Goal: Information Seeking & Learning: Learn about a topic

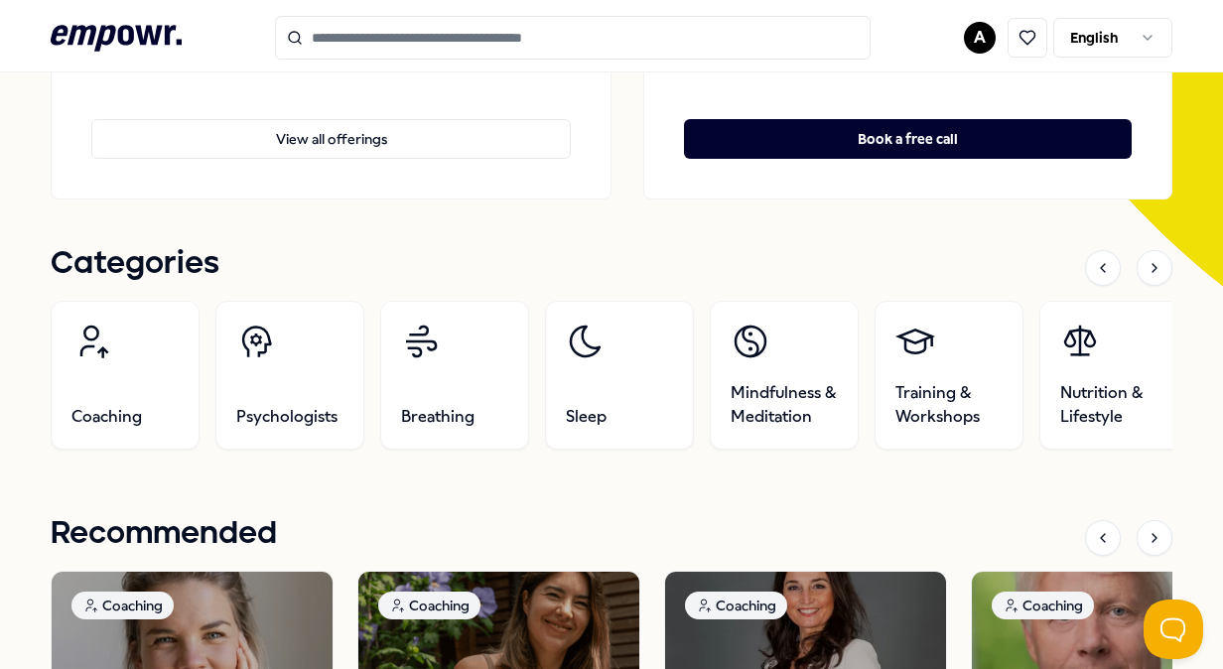
scroll to position [496, 0]
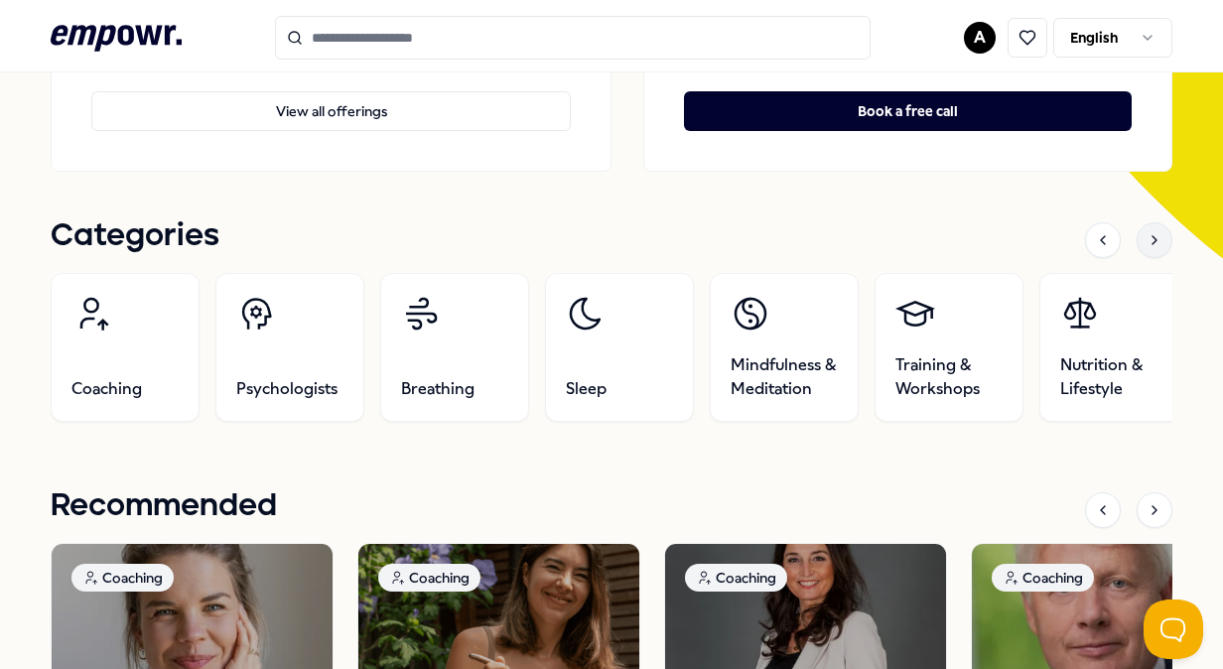
click at [1147, 247] on icon at bounding box center [1155, 240] width 16 height 16
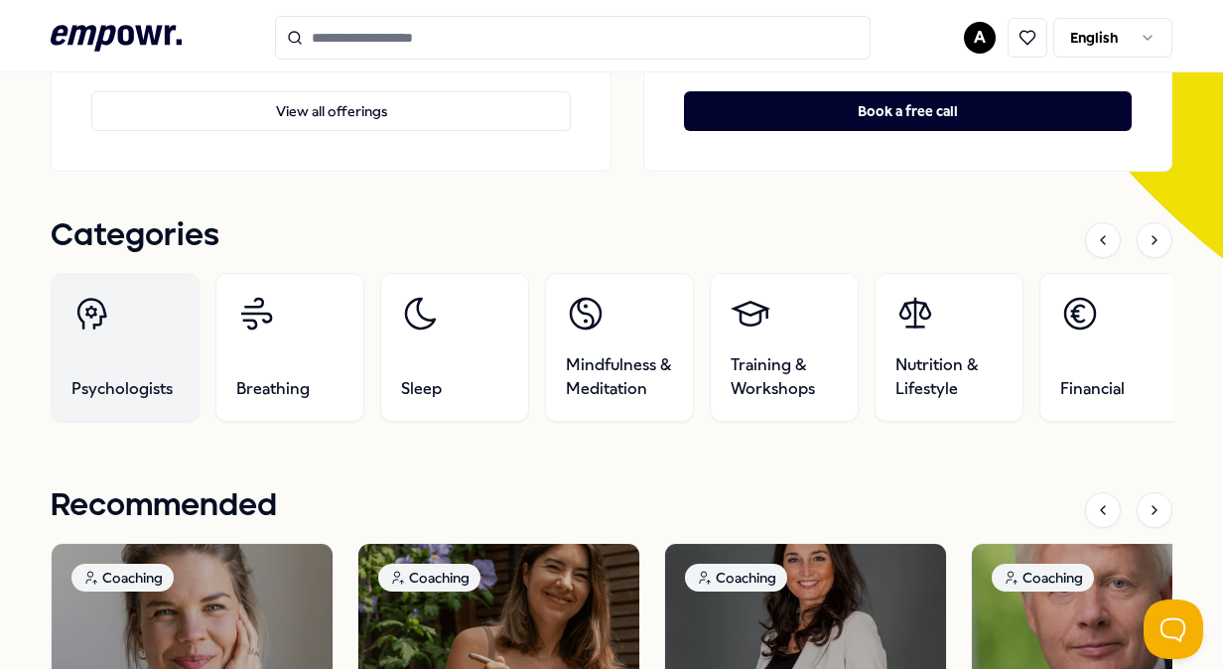
click at [167, 312] on link "Psychologists" at bounding box center [125, 347] width 149 height 149
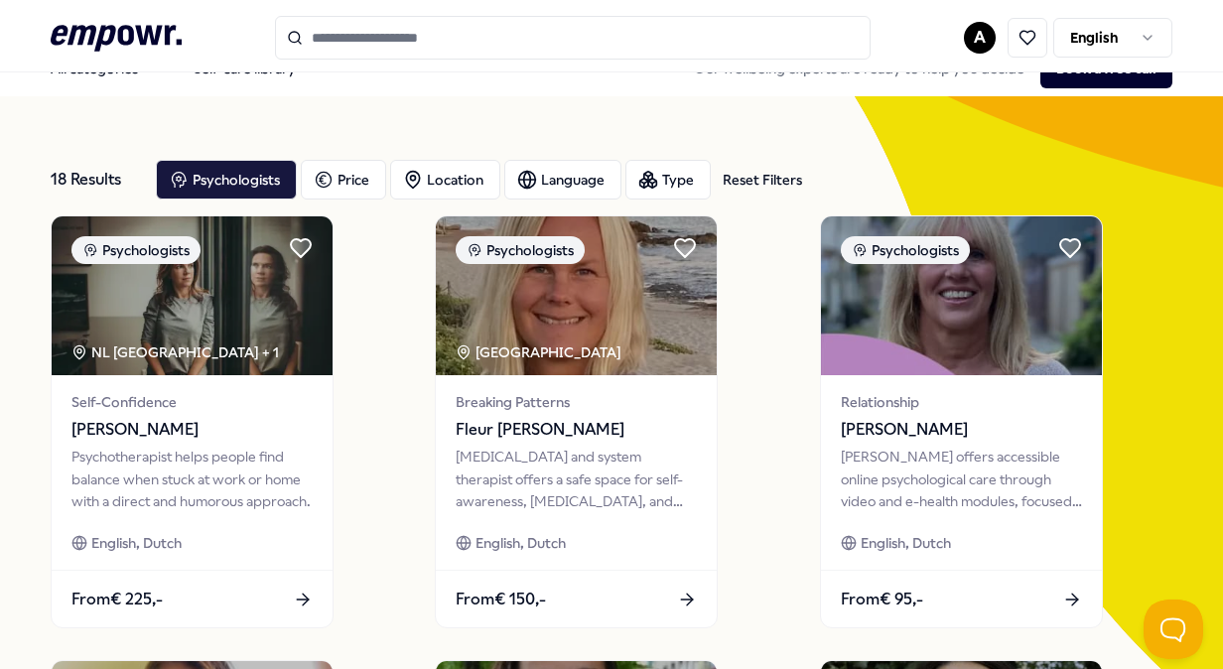
scroll to position [29, 0]
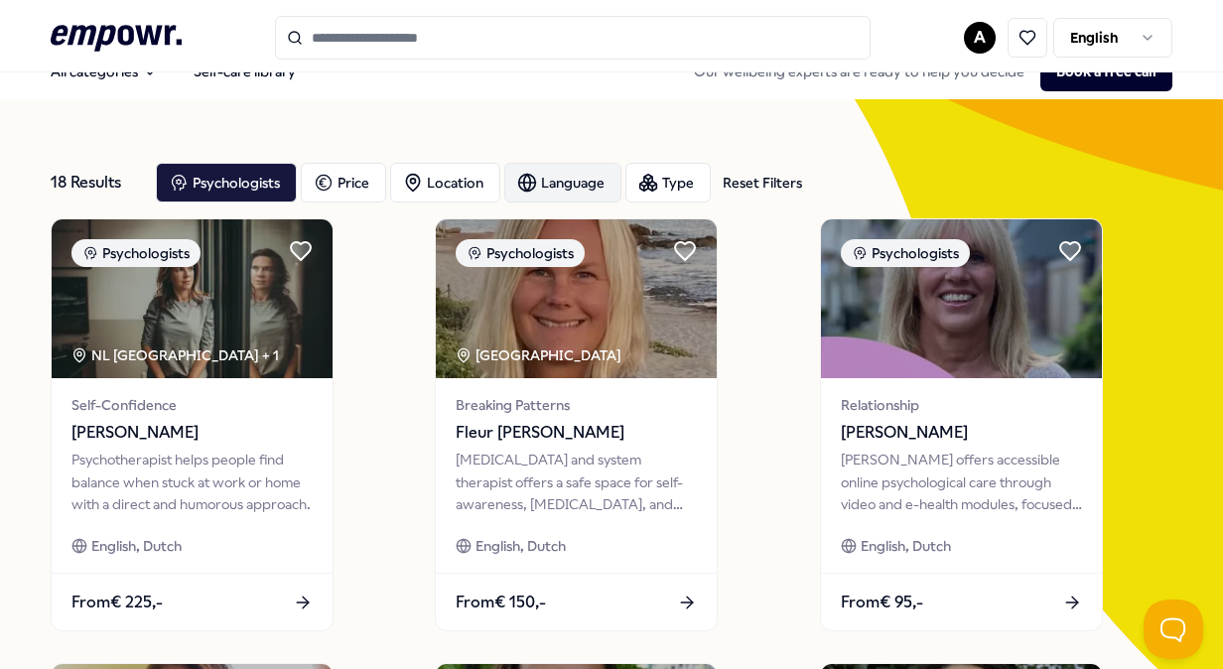
click at [524, 181] on icon "button" at bounding box center [527, 183] width 20 height 20
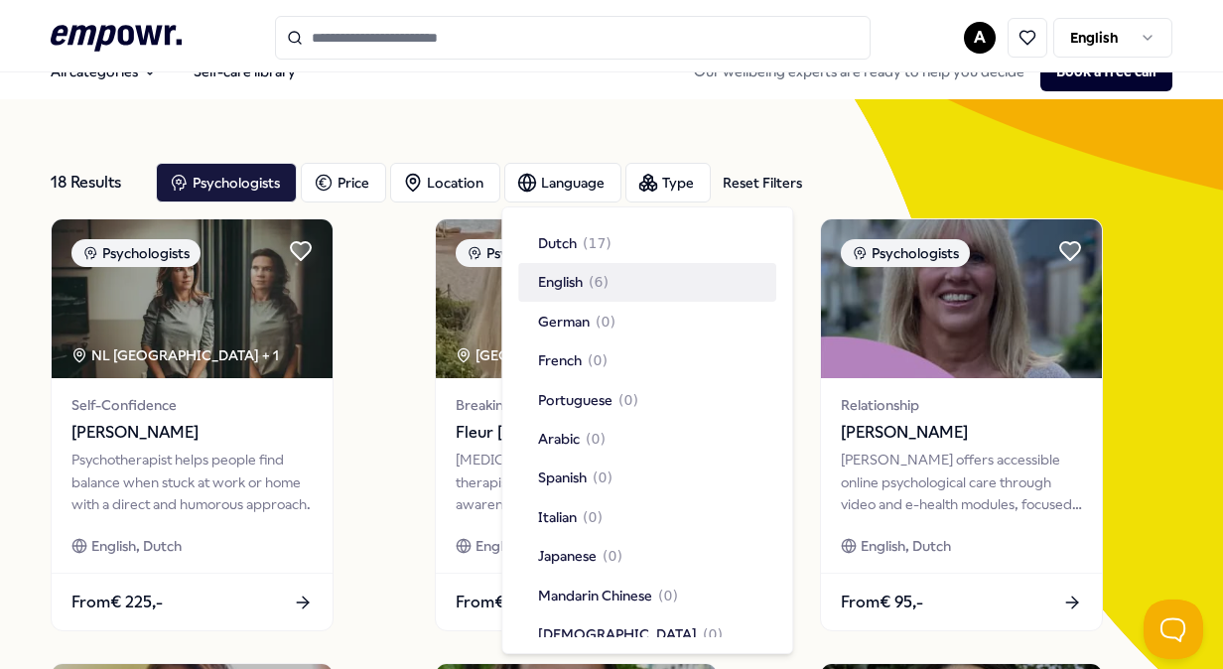
click at [547, 284] on span "English" at bounding box center [560, 282] width 45 height 22
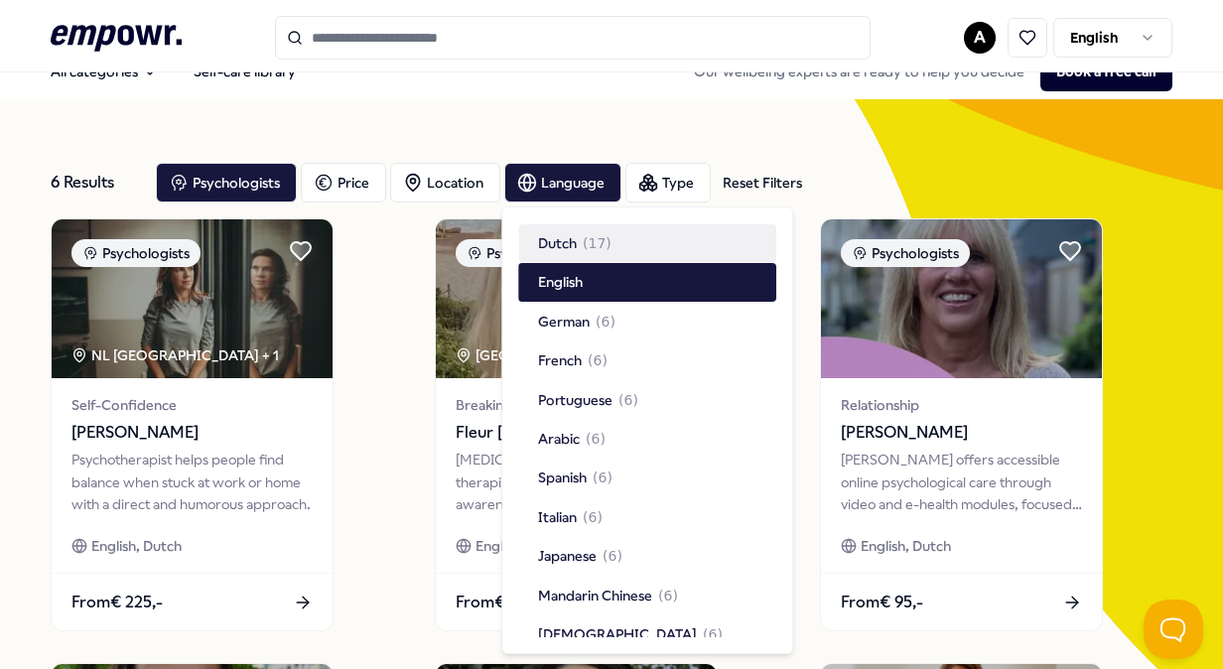
click at [593, 135] on div "6 Results Reset Filters Psychologists Price Location Language Type Reset Filter…" at bounding box center [611, 651] width 1121 height 1105
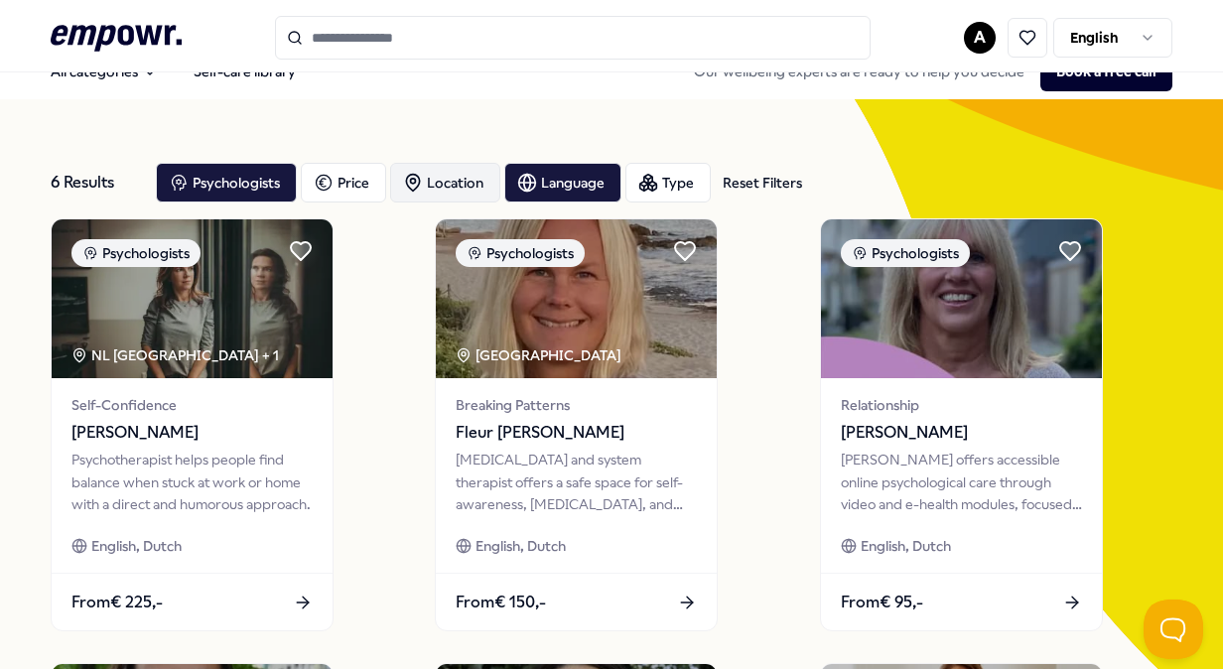
click at [408, 193] on div "Location" at bounding box center [445, 183] width 110 height 40
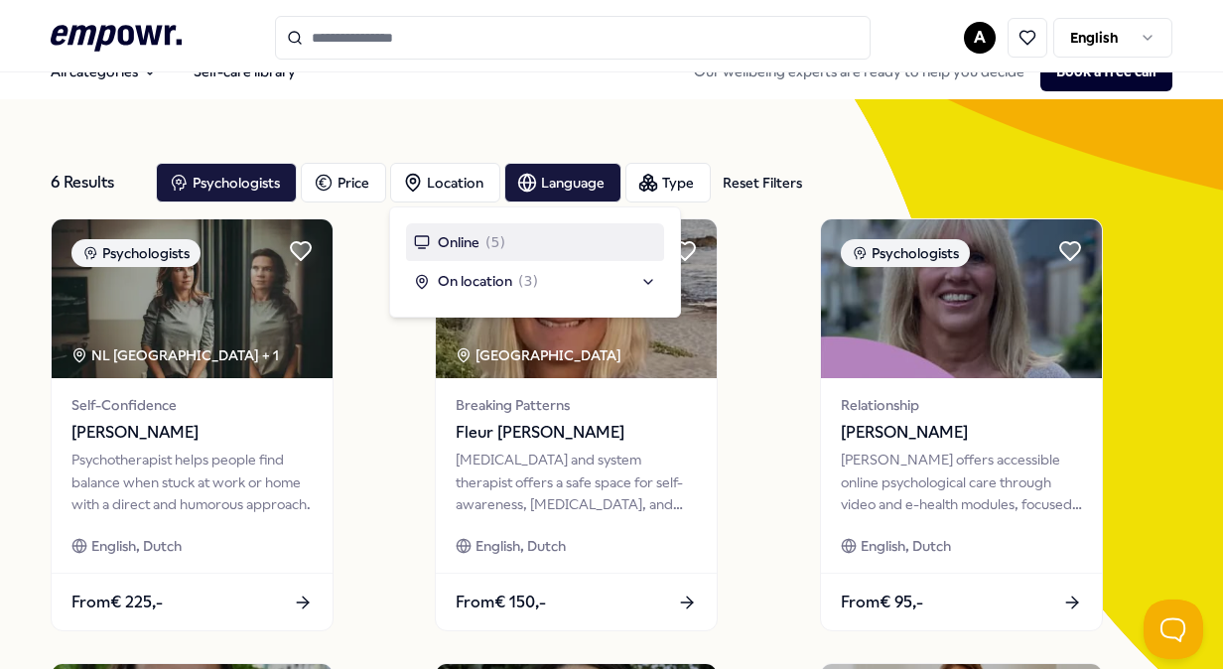
click at [461, 242] on span "Online" at bounding box center [459, 242] width 42 height 22
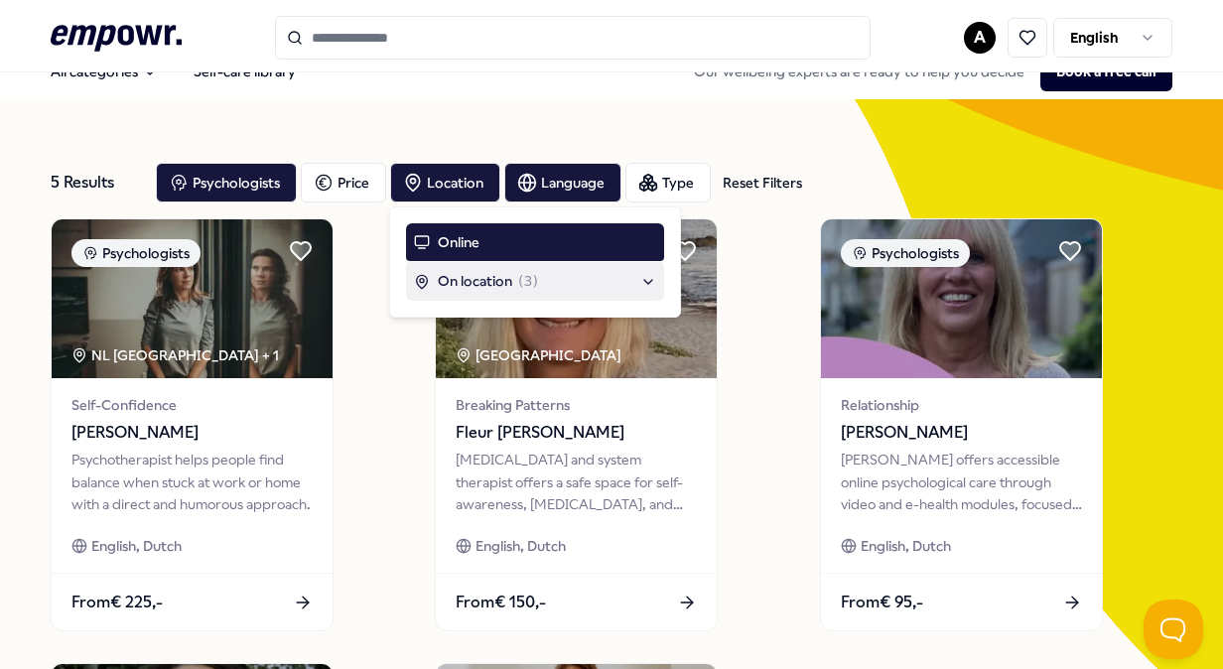
click at [377, 401] on div "Psychologists NL [GEOGRAPHIC_DATA] + 1 Self-Confidence Maaike de [PERSON_NAME] …" at bounding box center [611, 647] width 1121 height 859
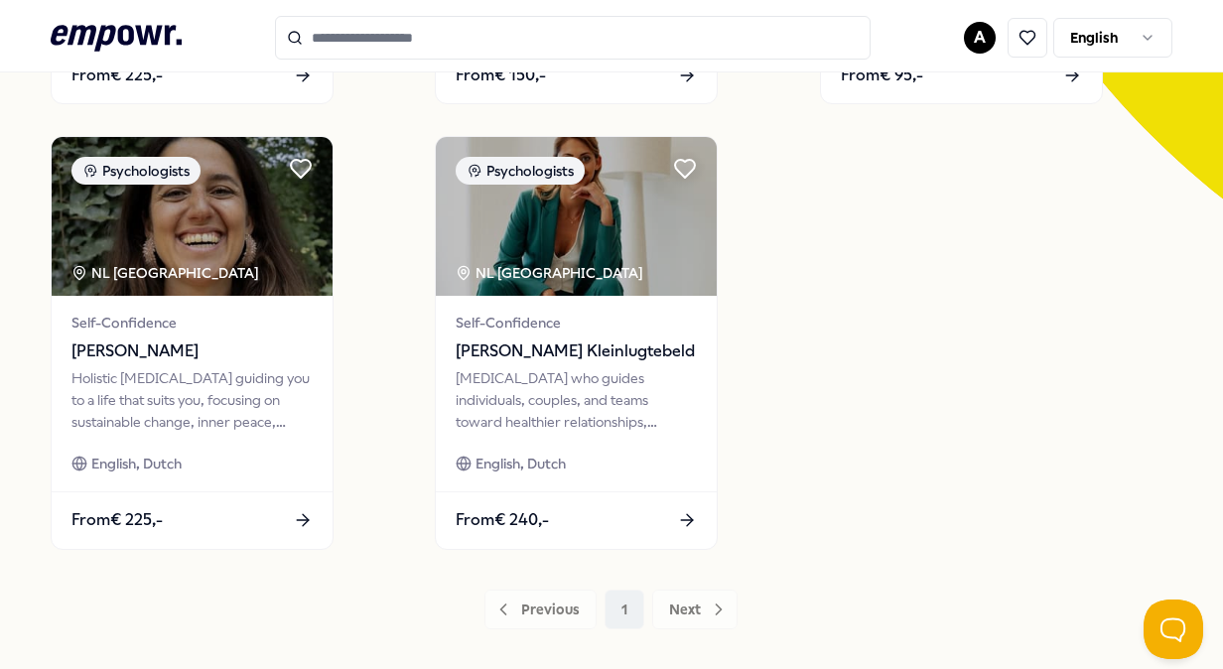
scroll to position [525, 0]
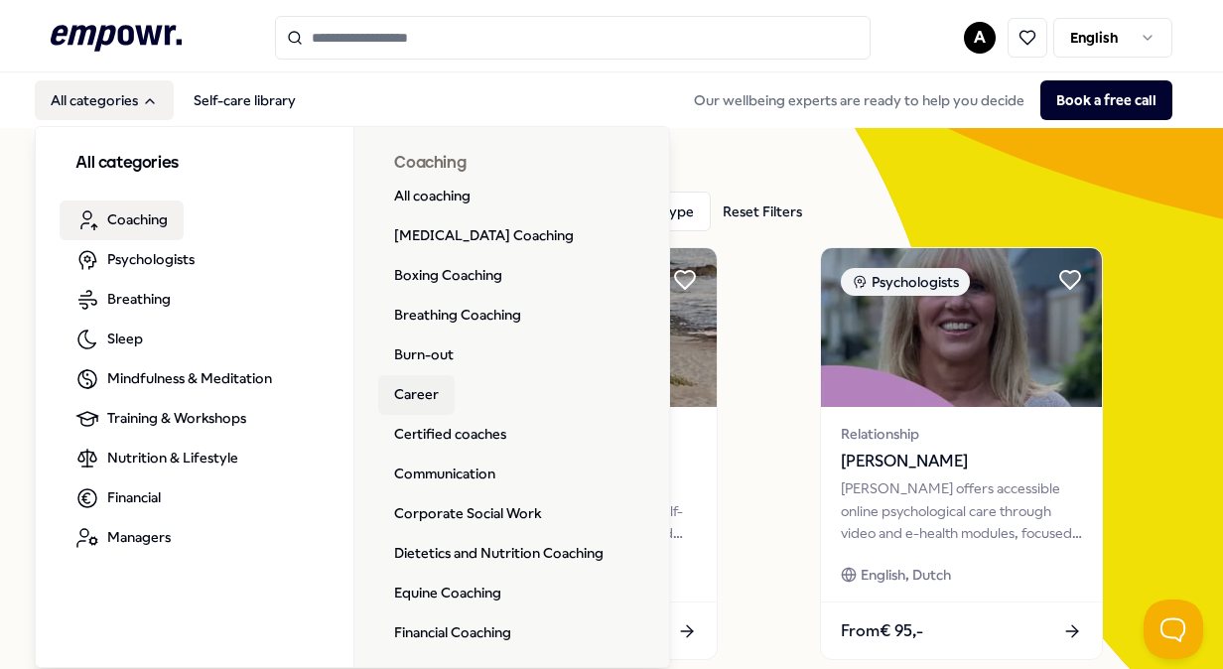
click at [417, 385] on link "Career" at bounding box center [416, 395] width 76 height 40
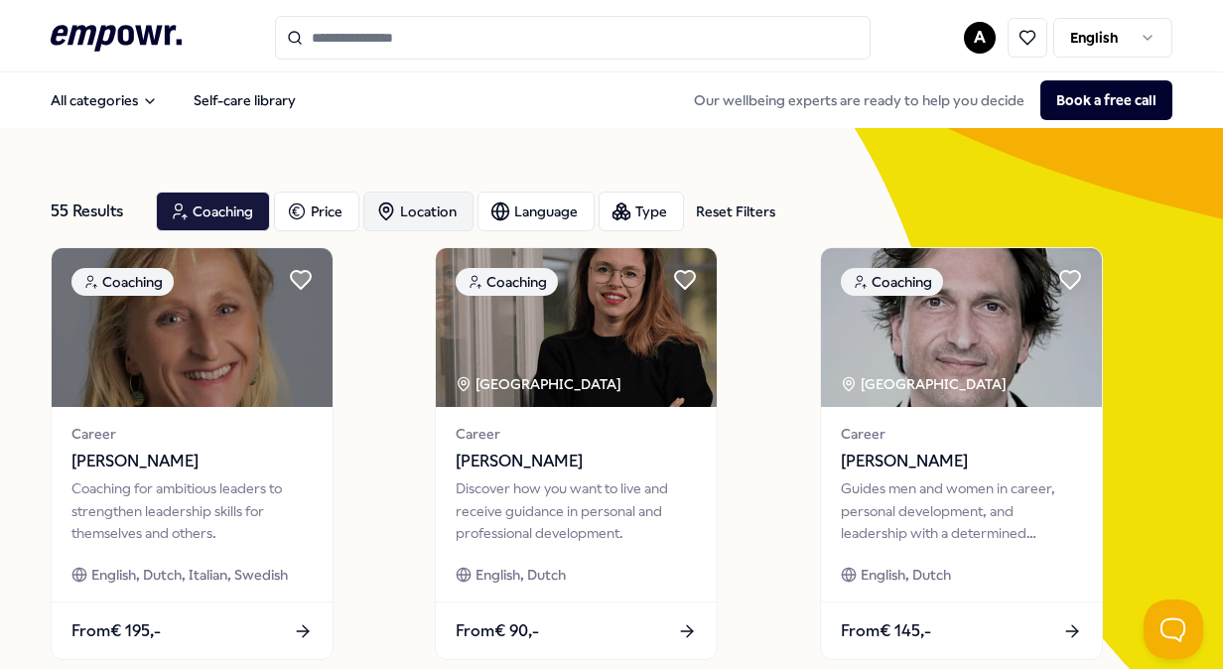
click at [437, 216] on div "Location" at bounding box center [418, 212] width 110 height 40
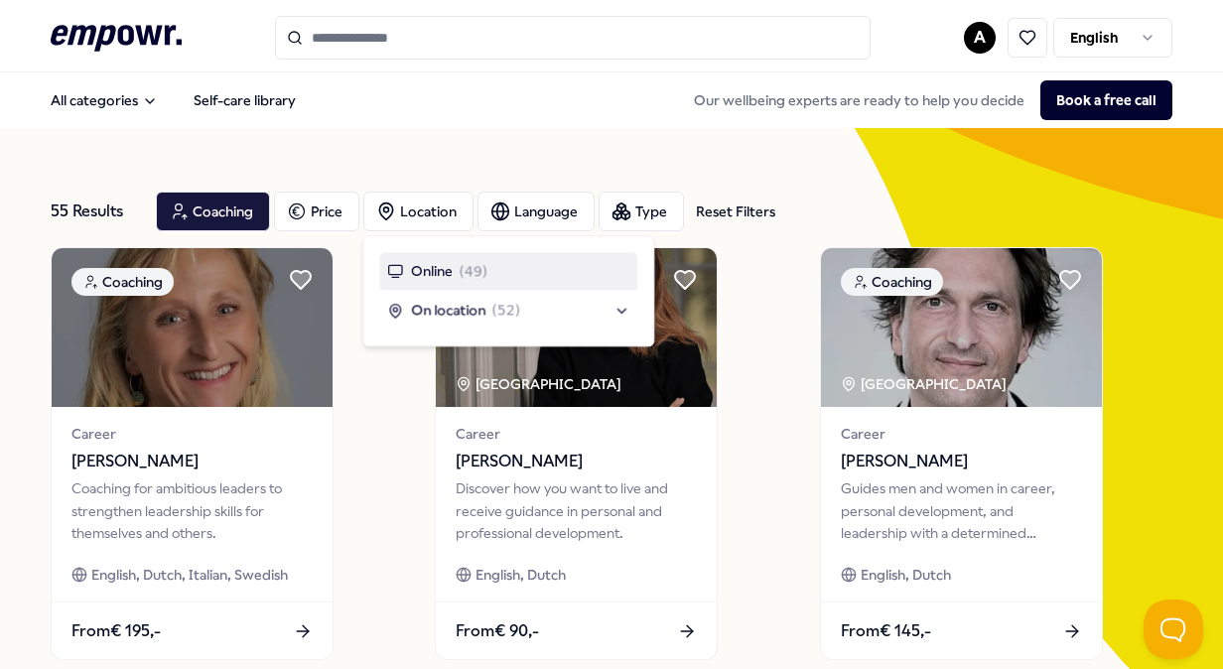
click at [442, 265] on span "Online" at bounding box center [432, 271] width 42 height 22
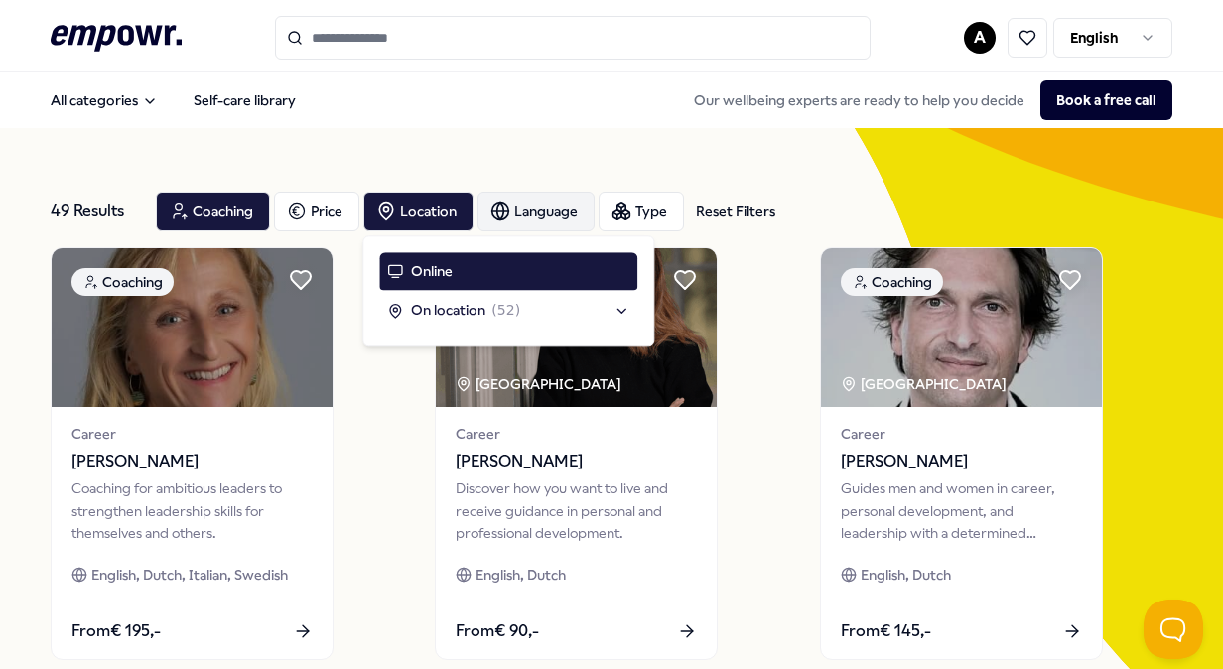
click at [502, 212] on icon "button" at bounding box center [500, 212] width 20 height 20
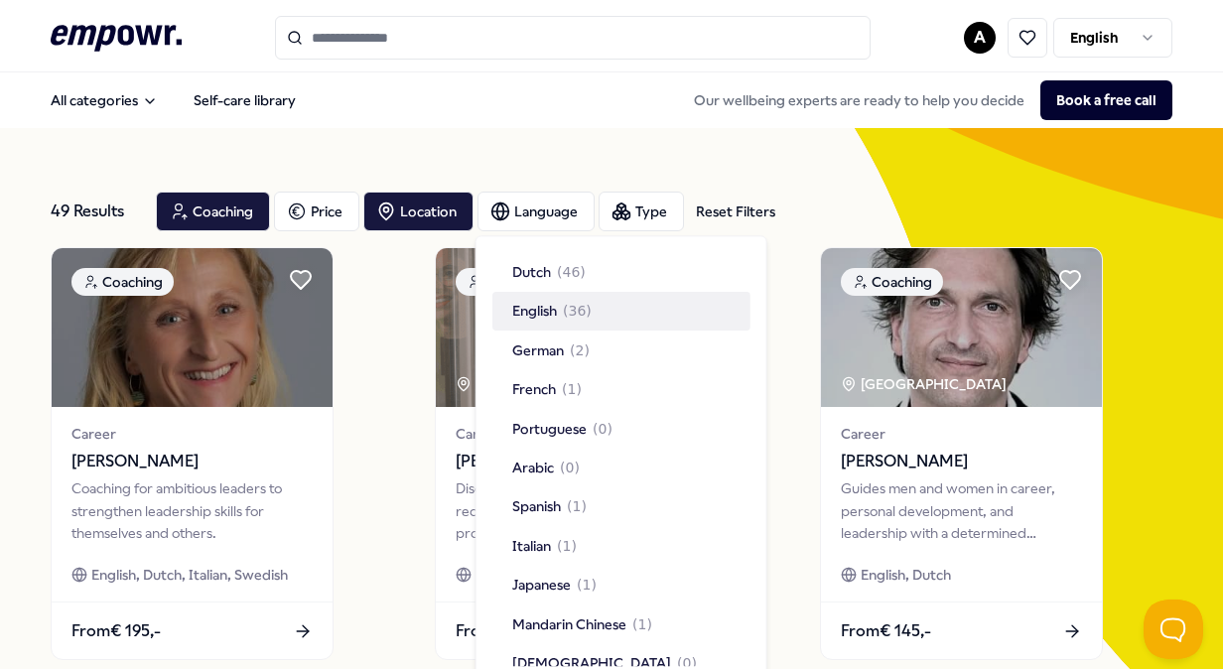
click at [533, 314] on span "English" at bounding box center [534, 312] width 45 height 22
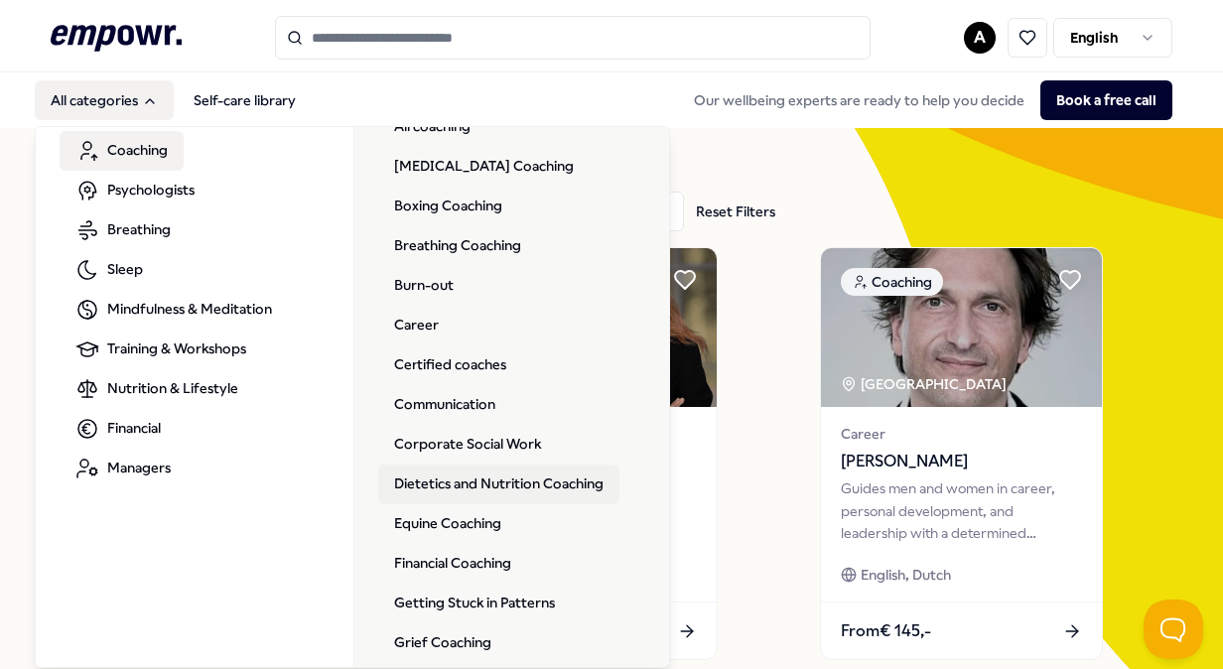
scroll to position [99, 0]
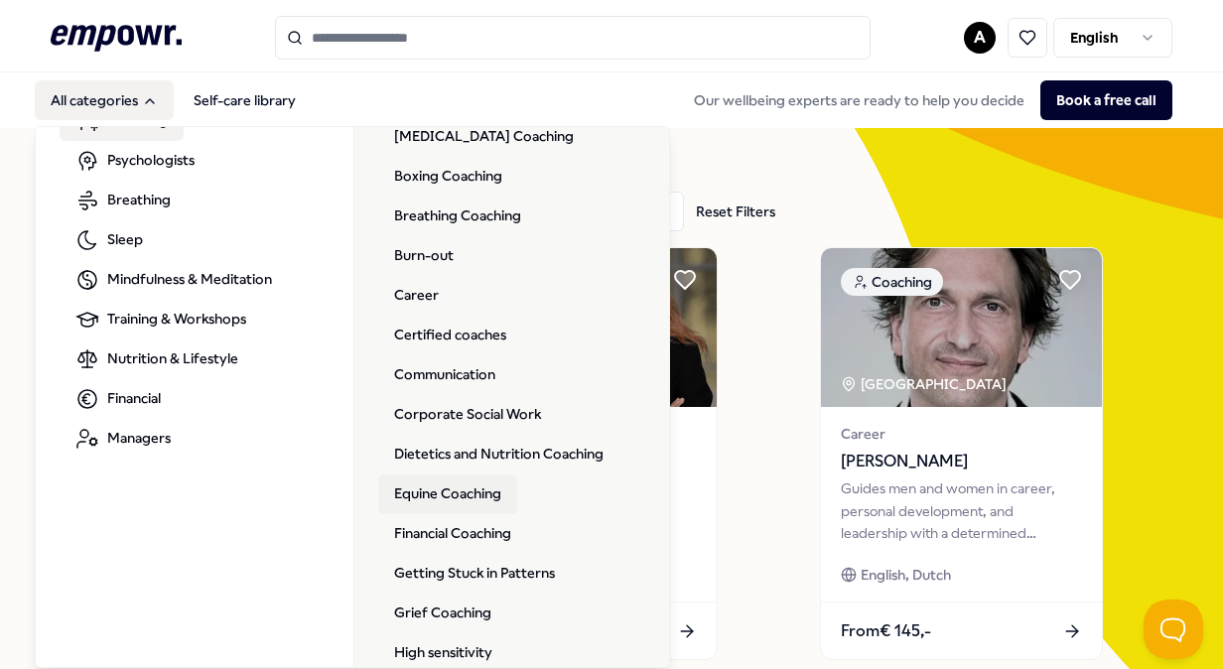
click at [482, 499] on link "Equine Coaching" at bounding box center [447, 495] width 139 height 40
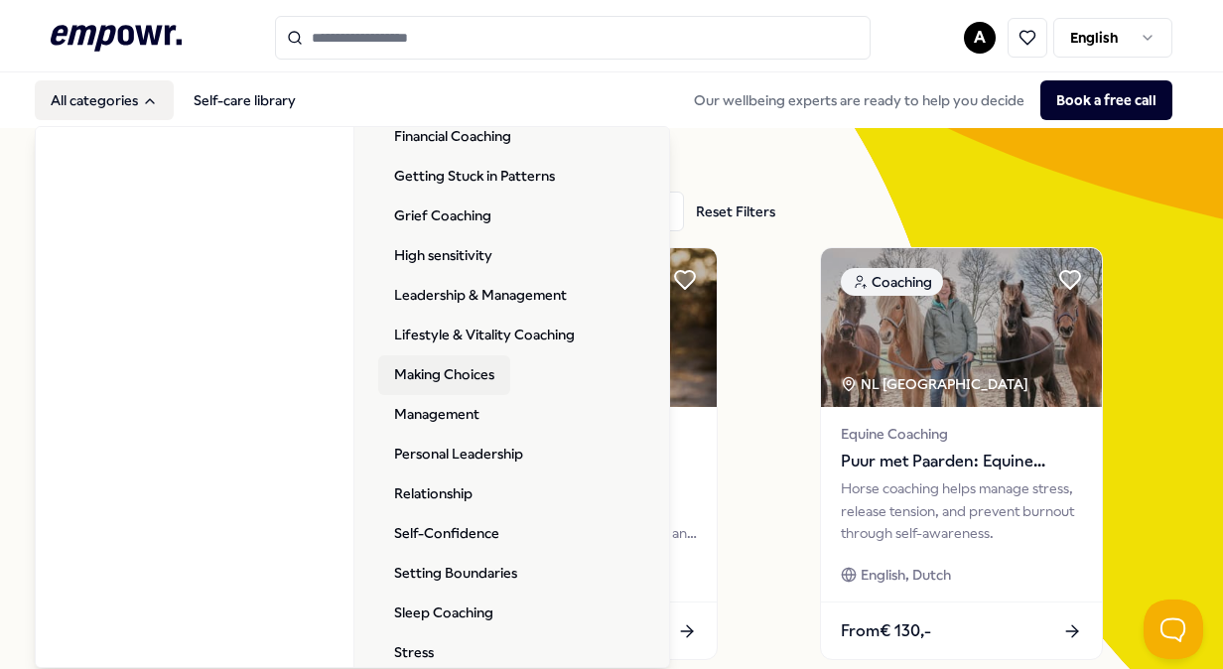
scroll to position [397, 0]
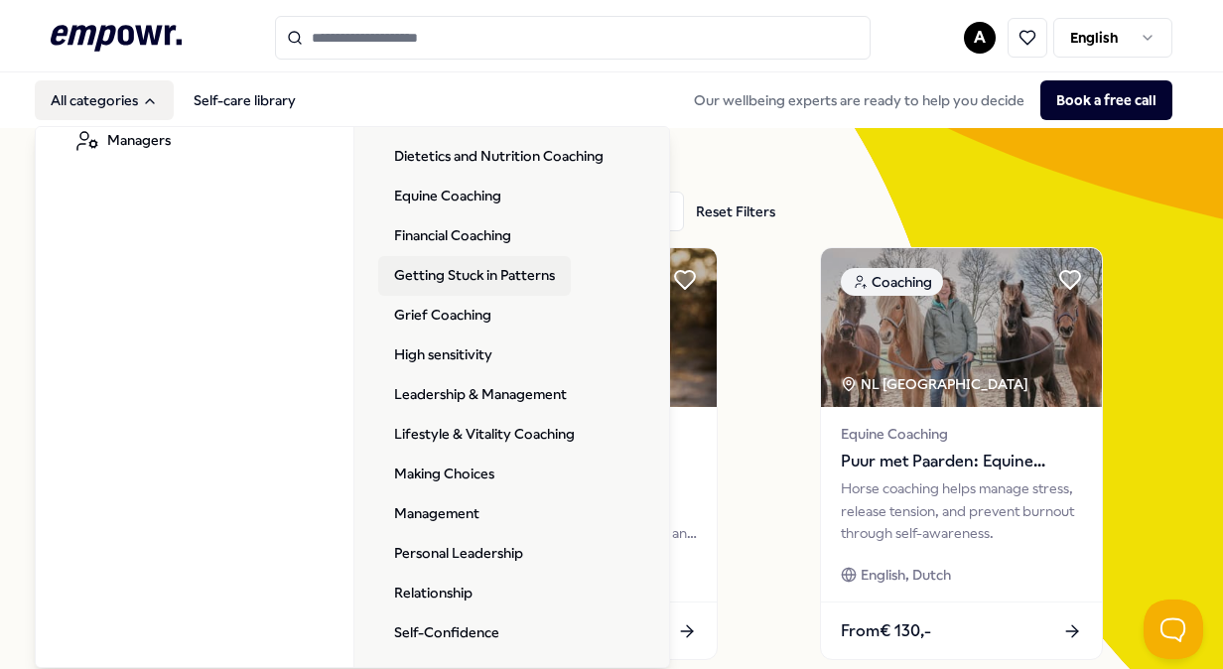
click at [473, 277] on link "Getting Stuck in Patterns" at bounding box center [474, 276] width 193 height 40
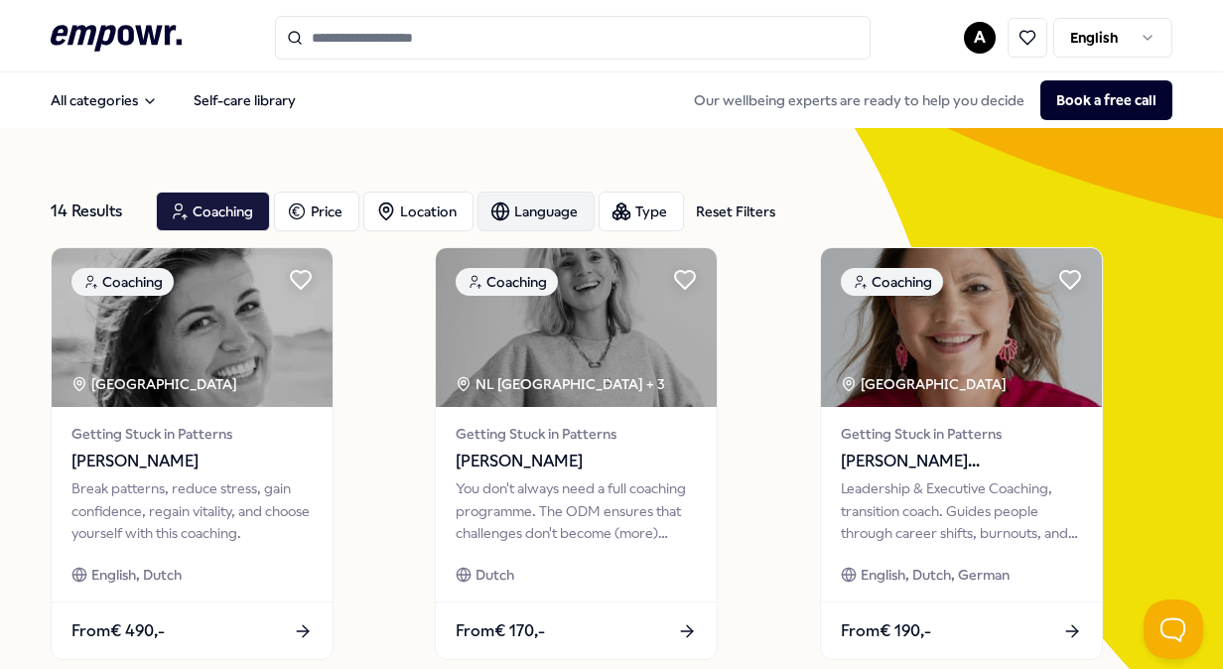
drag, startPoint x: 524, startPoint y: 208, endPoint x: 524, endPoint y: 220, distance: 11.9
click at [524, 208] on div "Language" at bounding box center [536, 212] width 117 height 40
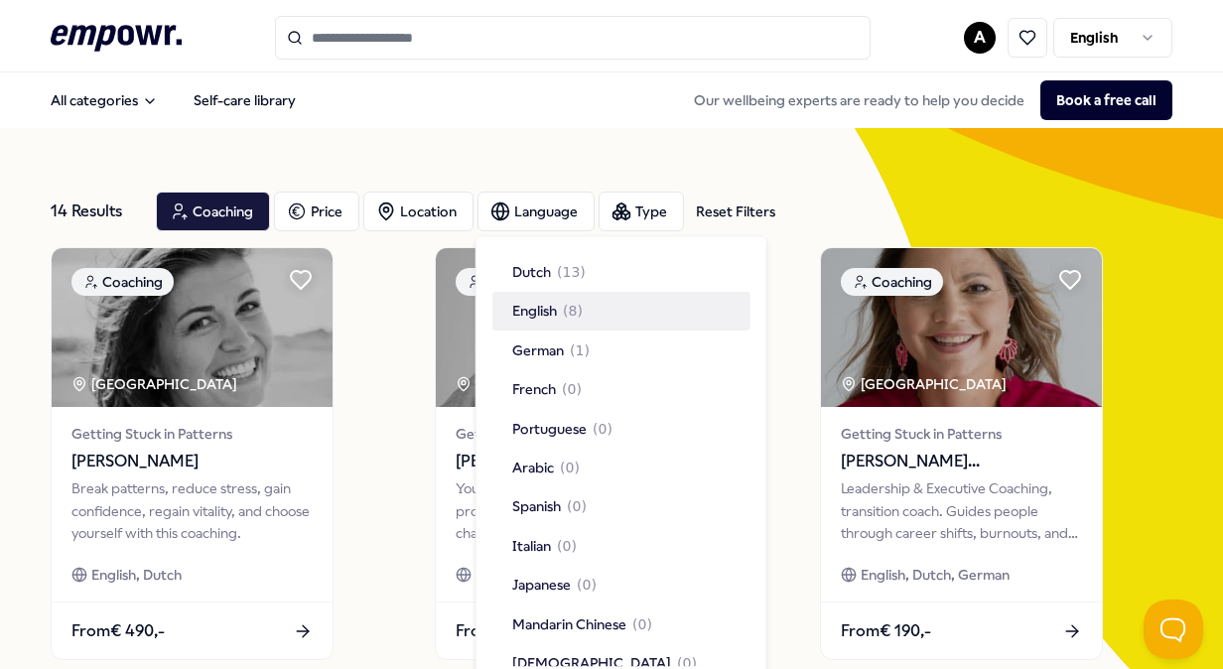
click at [523, 311] on span "English" at bounding box center [534, 312] width 45 height 22
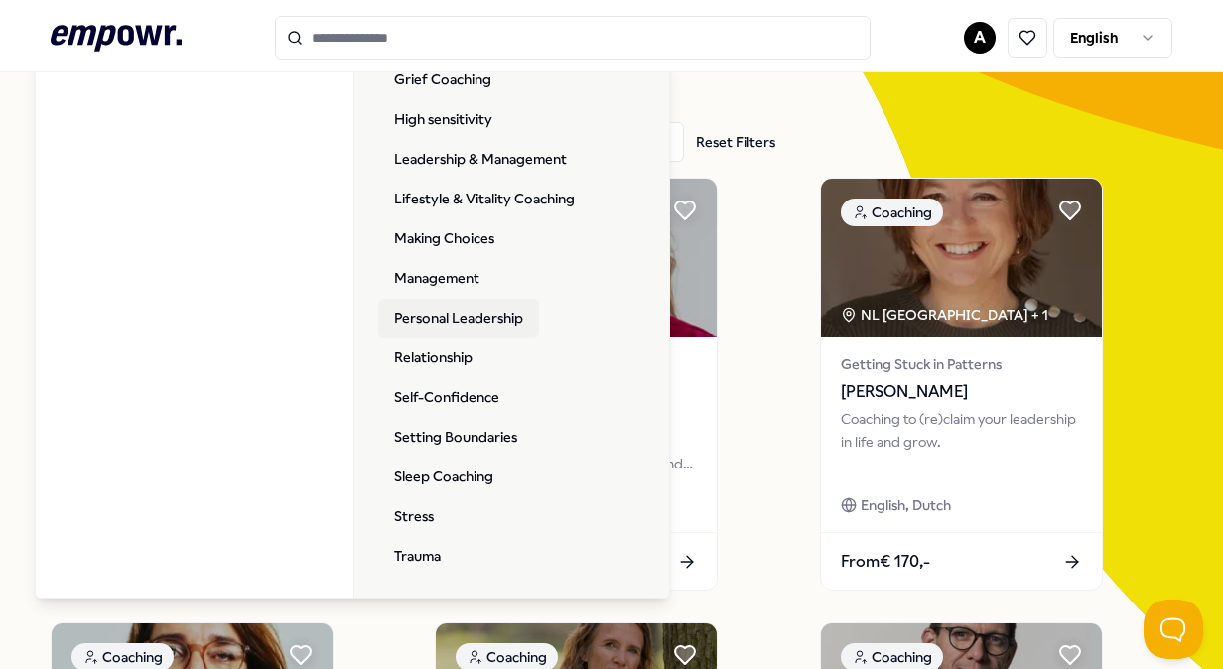
scroll to position [99, 0]
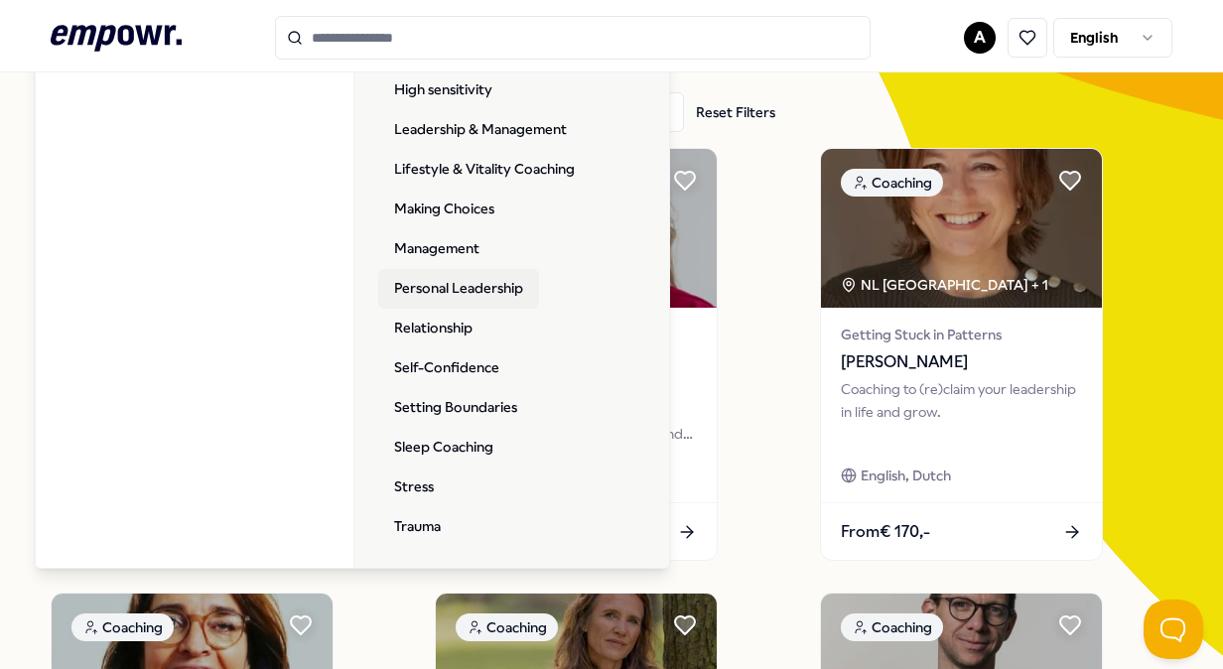
click at [455, 295] on link "Personal Leadership" at bounding box center [458, 289] width 161 height 40
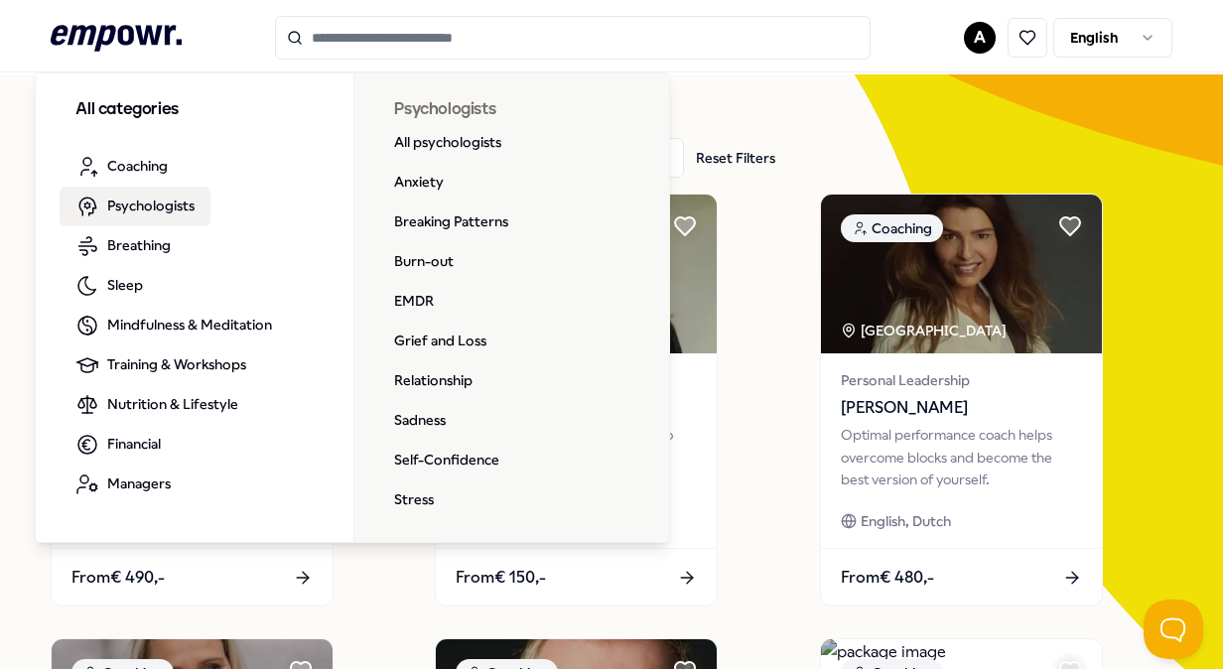
scroll to position [99, 0]
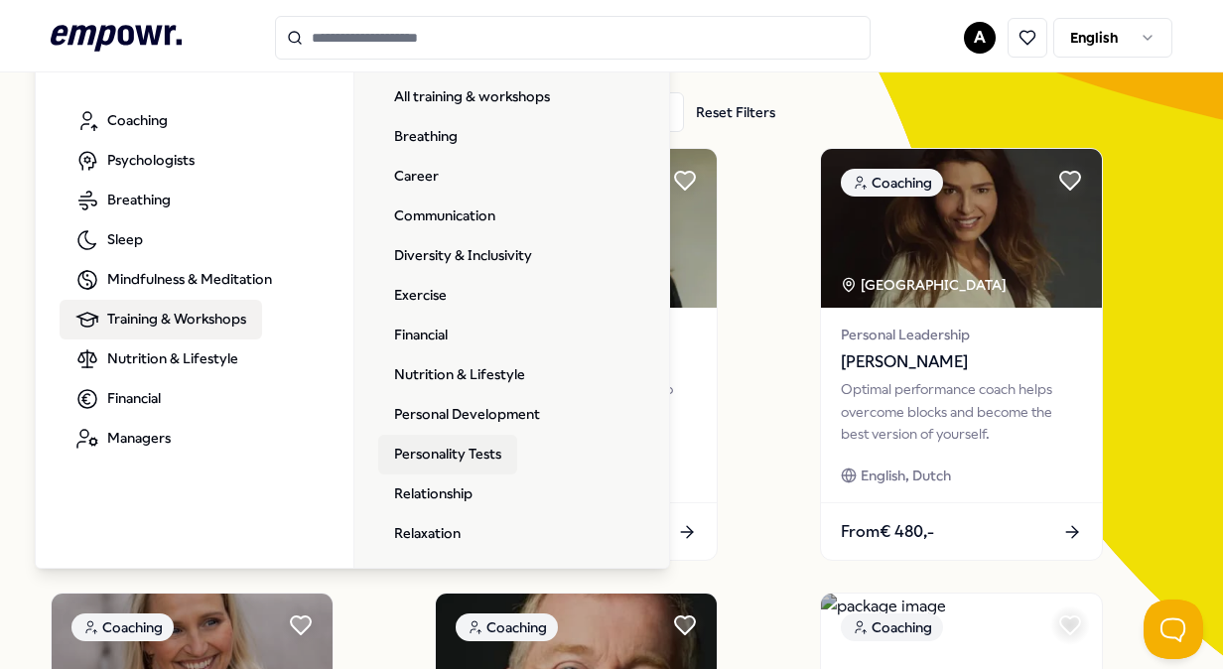
click at [500, 451] on link "Personality Tests" at bounding box center [447, 455] width 139 height 40
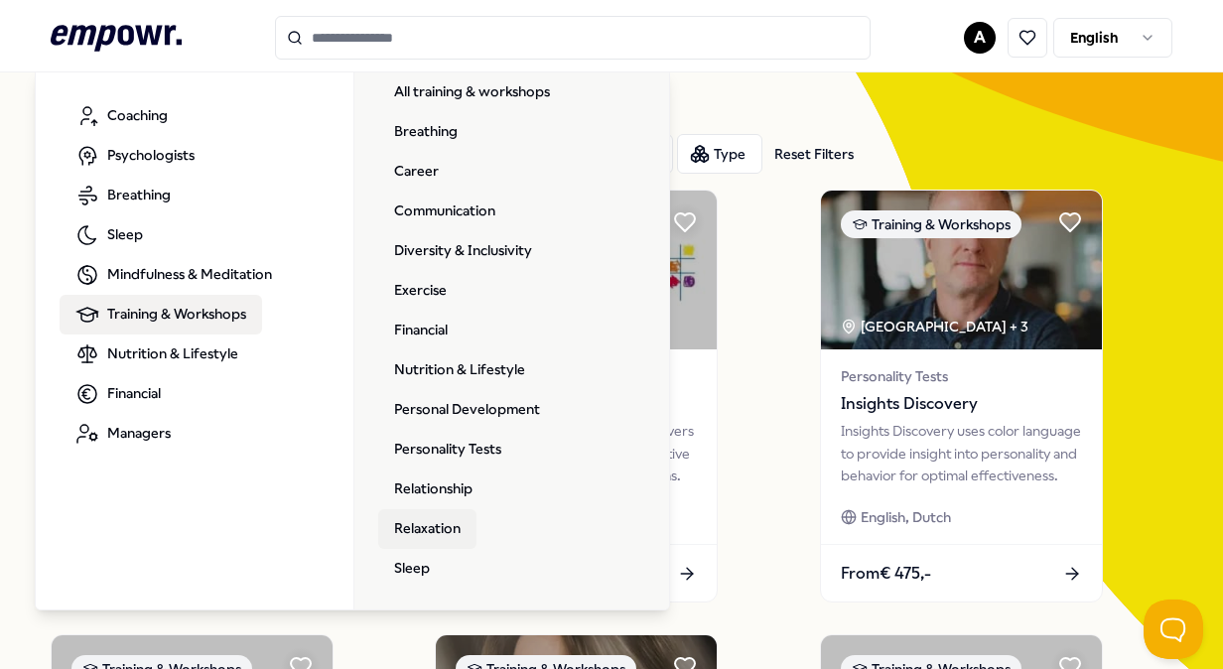
scroll to position [99, 0]
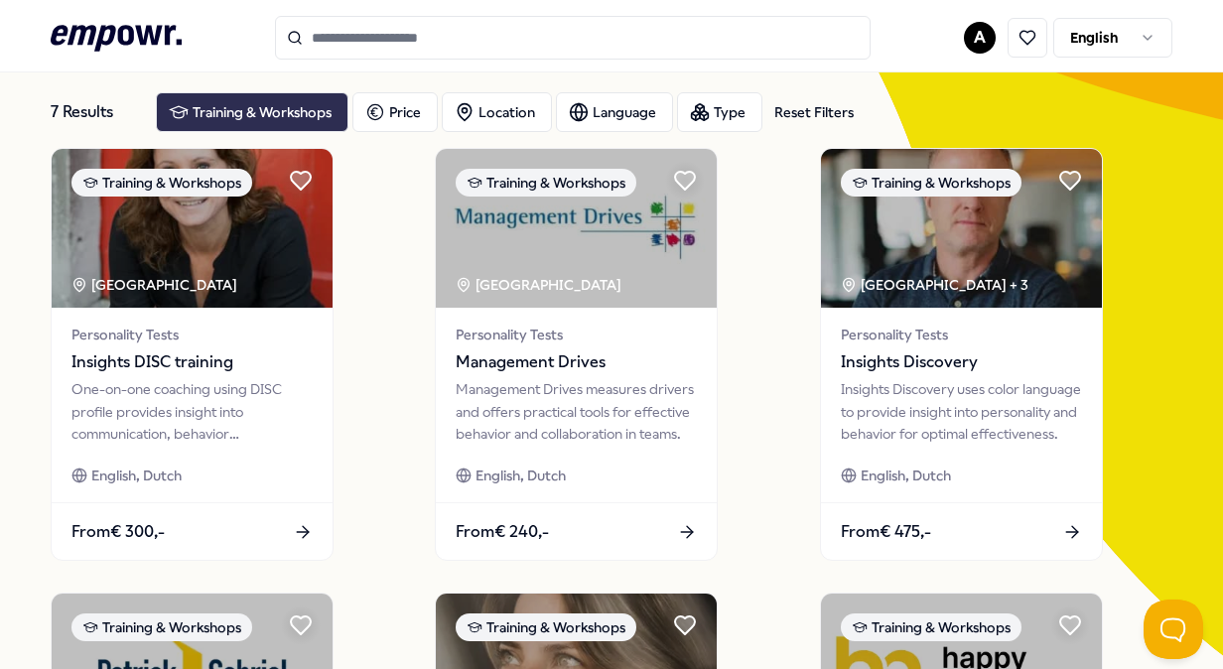
click at [225, 123] on div "Training & Workshops" at bounding box center [252, 112] width 193 height 40
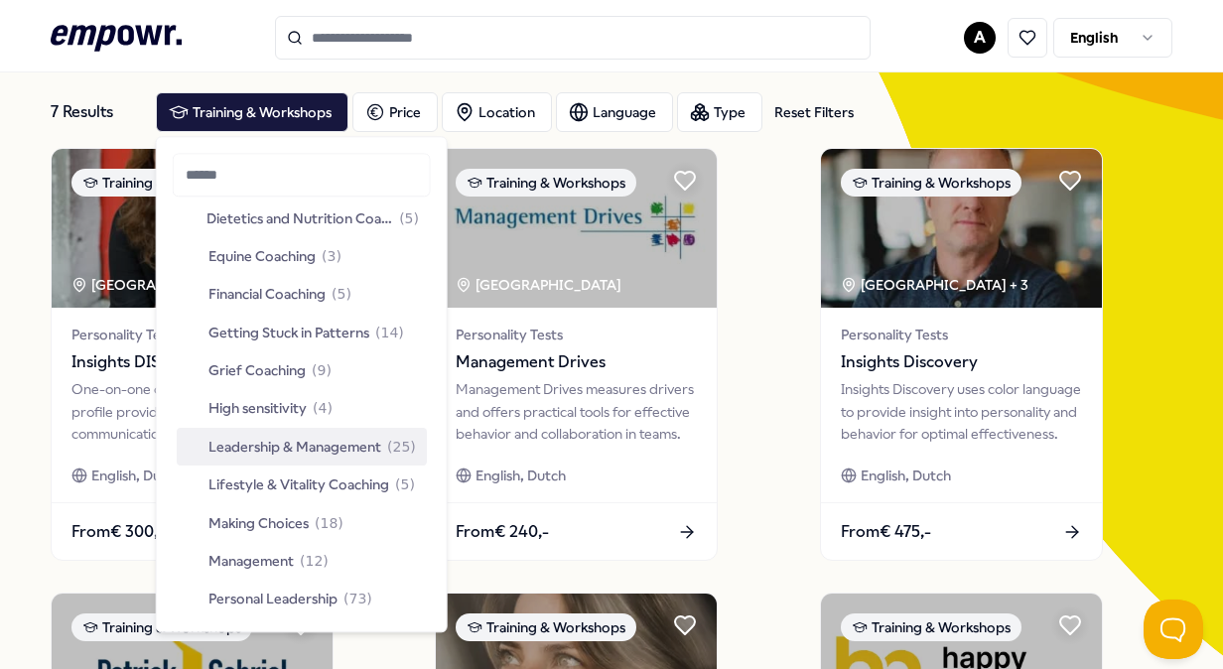
scroll to position [397, 0]
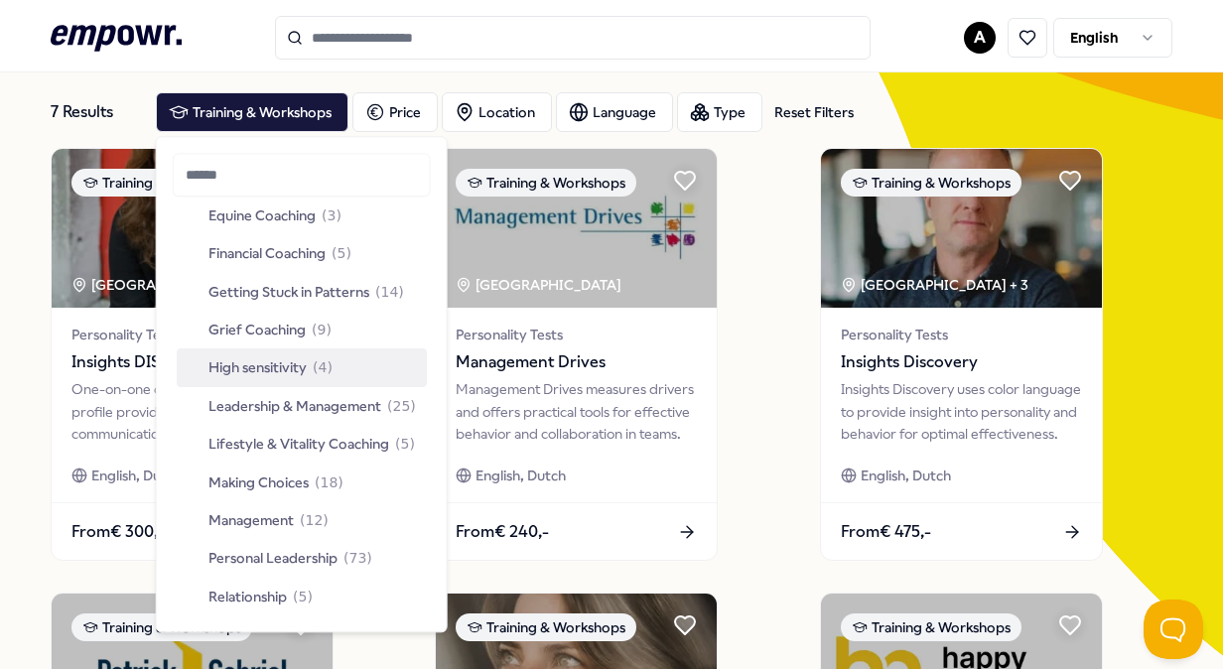
click at [287, 369] on span "High sensitivity" at bounding box center [257, 368] width 98 height 22
